Goal: Information Seeking & Learning: Find specific fact

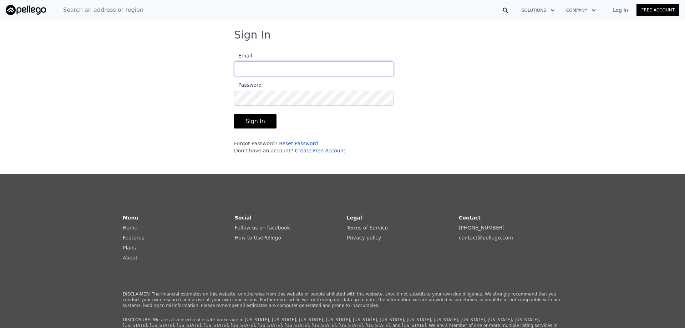
type input "[EMAIL_ADDRESS][DOMAIN_NAME]"
click at [259, 122] on button "Sign In" at bounding box center [255, 121] width 42 height 14
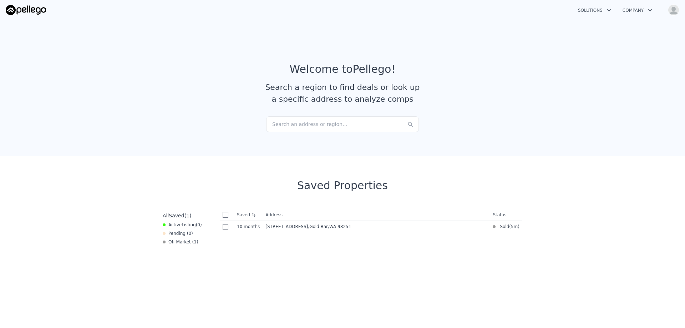
click at [310, 123] on div "Search an address or region..." at bounding box center [342, 124] width 153 height 16
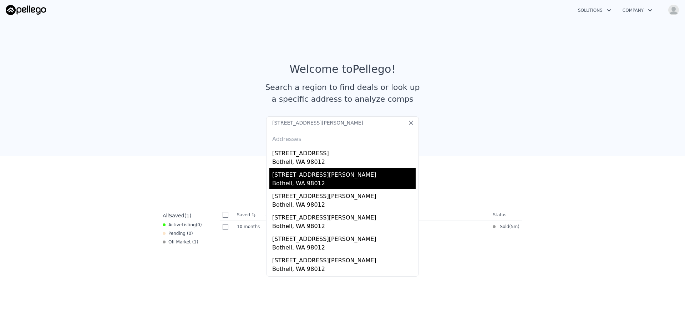
type input "[STREET_ADDRESS][PERSON_NAME]"
click at [350, 179] on div "[STREET_ADDRESS][PERSON_NAME]" at bounding box center [343, 173] width 143 height 11
